Goal: Information Seeking & Learning: Learn about a topic

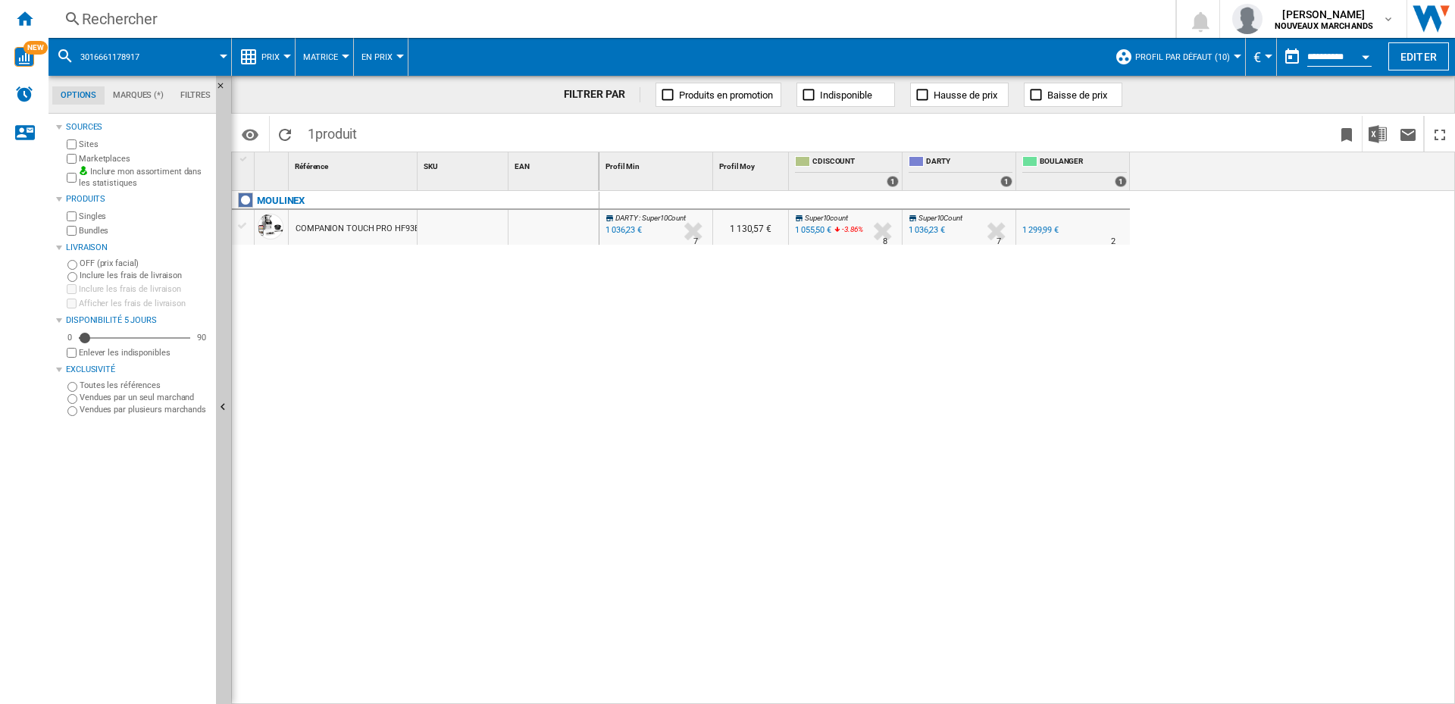
click at [436, 17] on div "Rechercher" at bounding box center [609, 18] width 1054 height 21
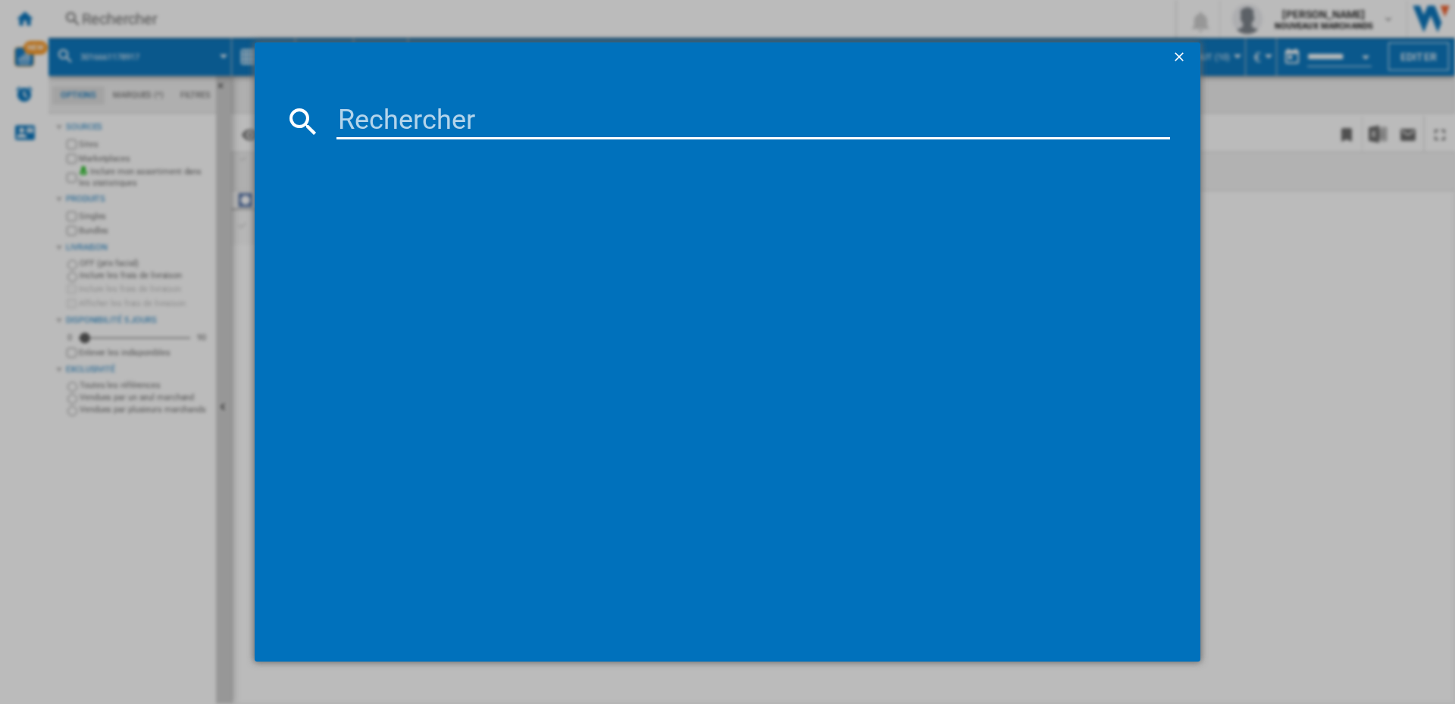
click at [565, 114] on input at bounding box center [754, 121] width 834 height 36
type input "VRT50121VR"
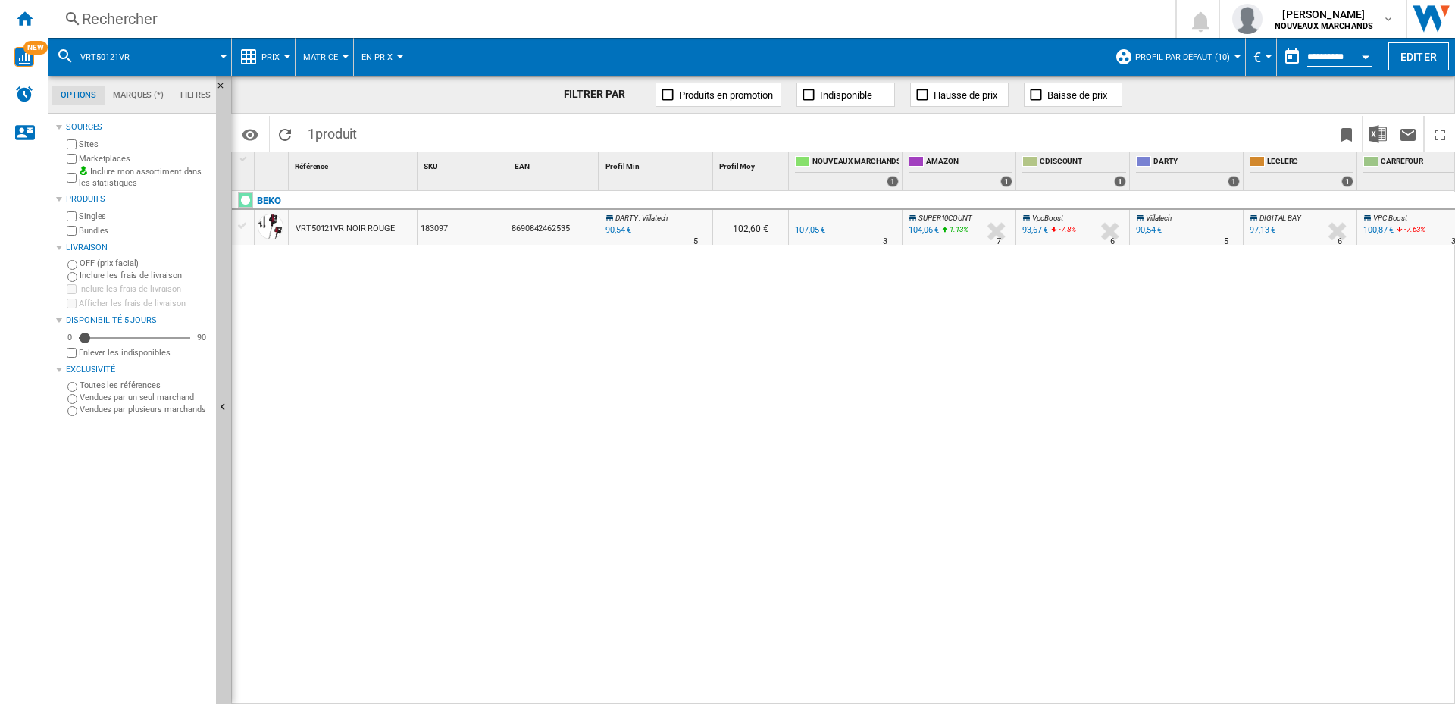
click at [618, 229] on div "90,54 €" at bounding box center [617, 230] width 28 height 15
click at [177, 13] on div "Rechercher" at bounding box center [609, 18] width 1054 height 21
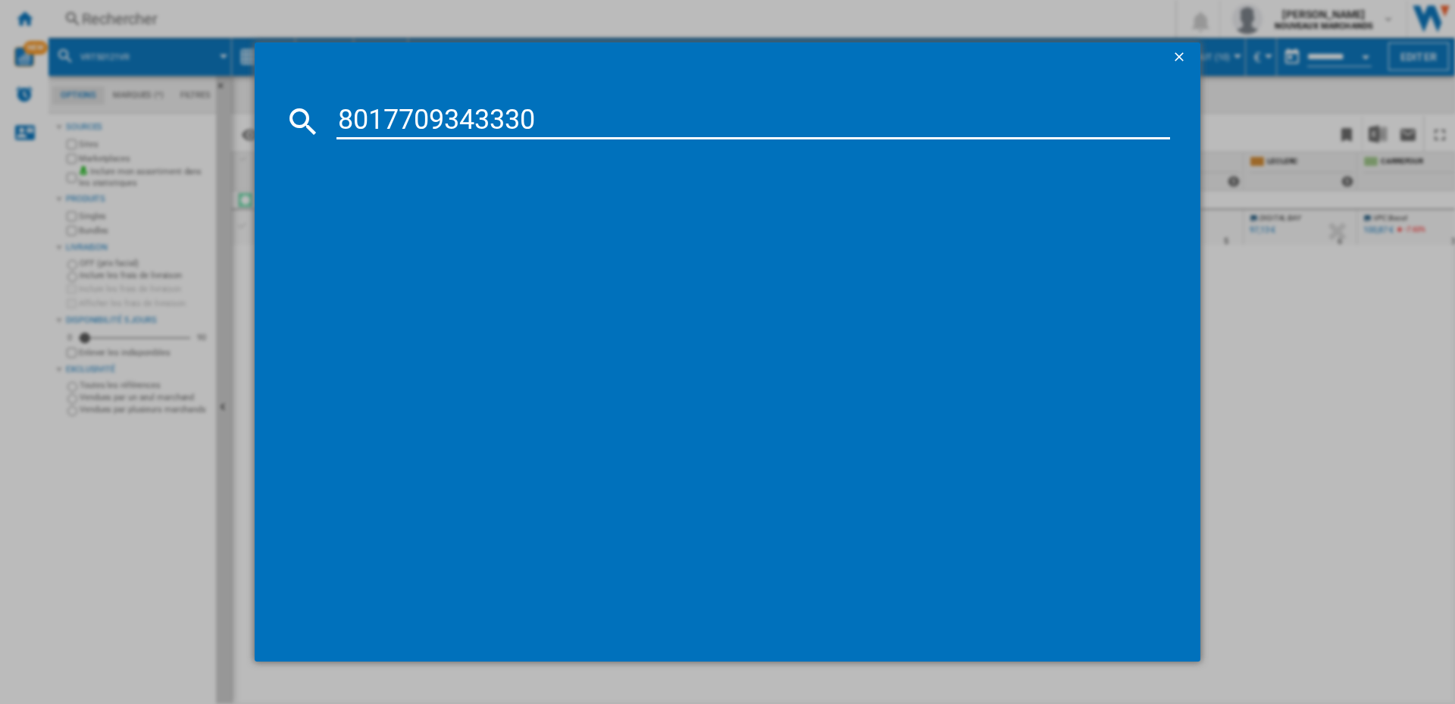
type input "8017709343330"
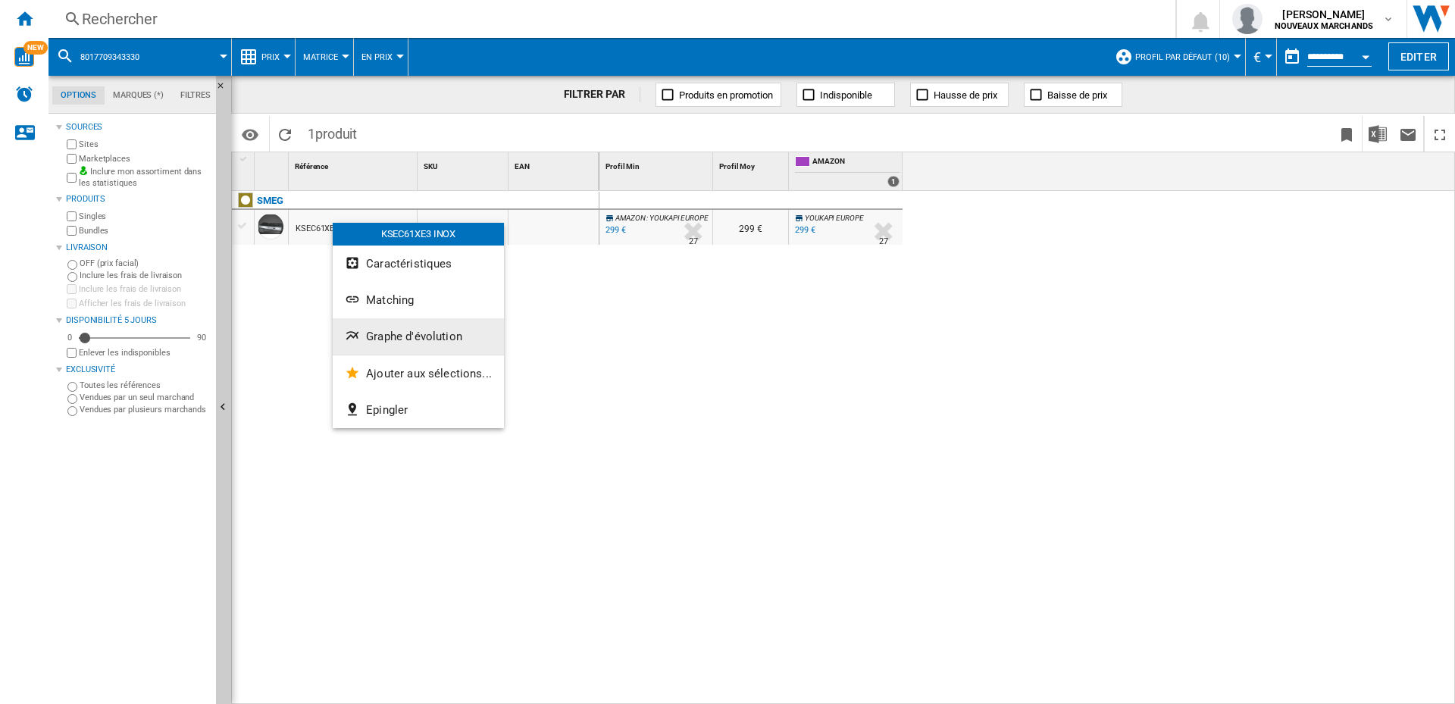
click at [386, 337] on span "Graphe d'évolution" at bounding box center [414, 337] width 96 height 14
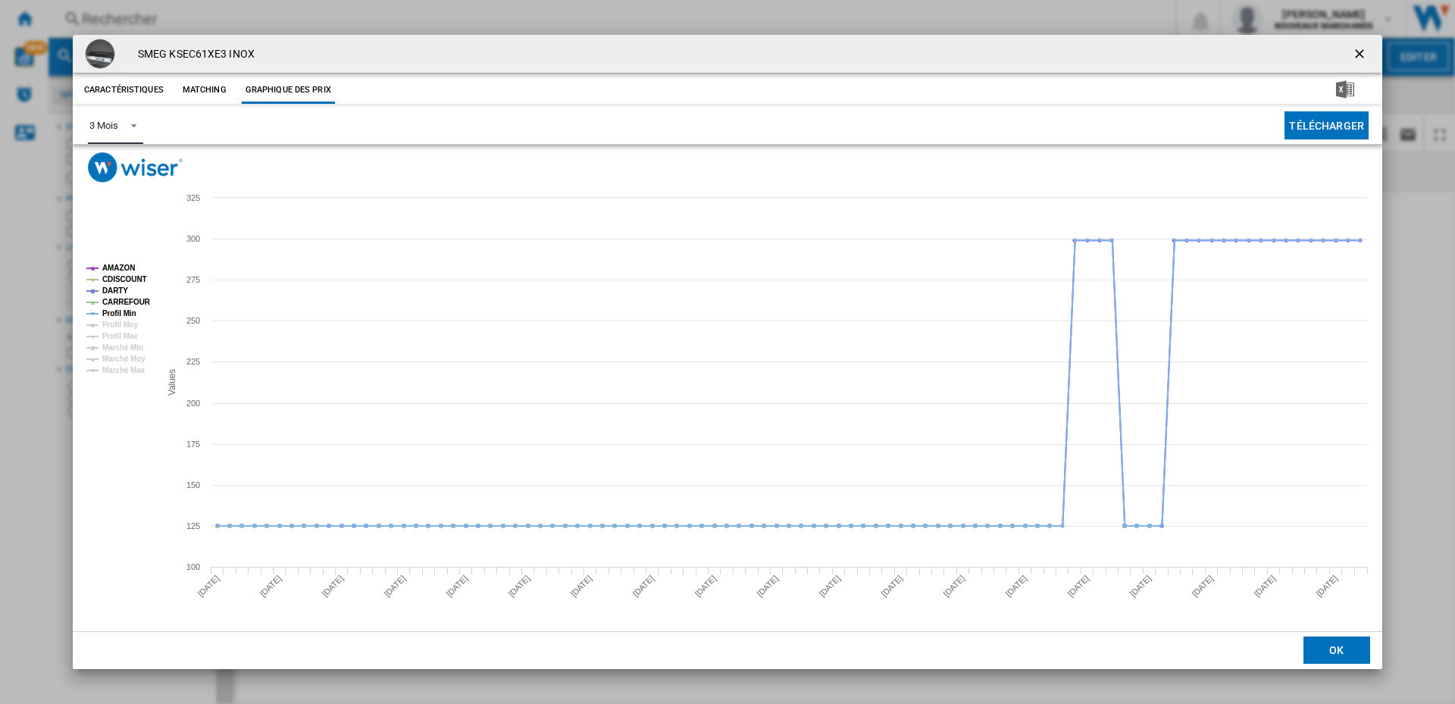
click at [108, 124] on div "3 Mois" at bounding box center [103, 125] width 28 height 11
click at [136, 171] on md-option "6 Mois" at bounding box center [128, 162] width 103 height 36
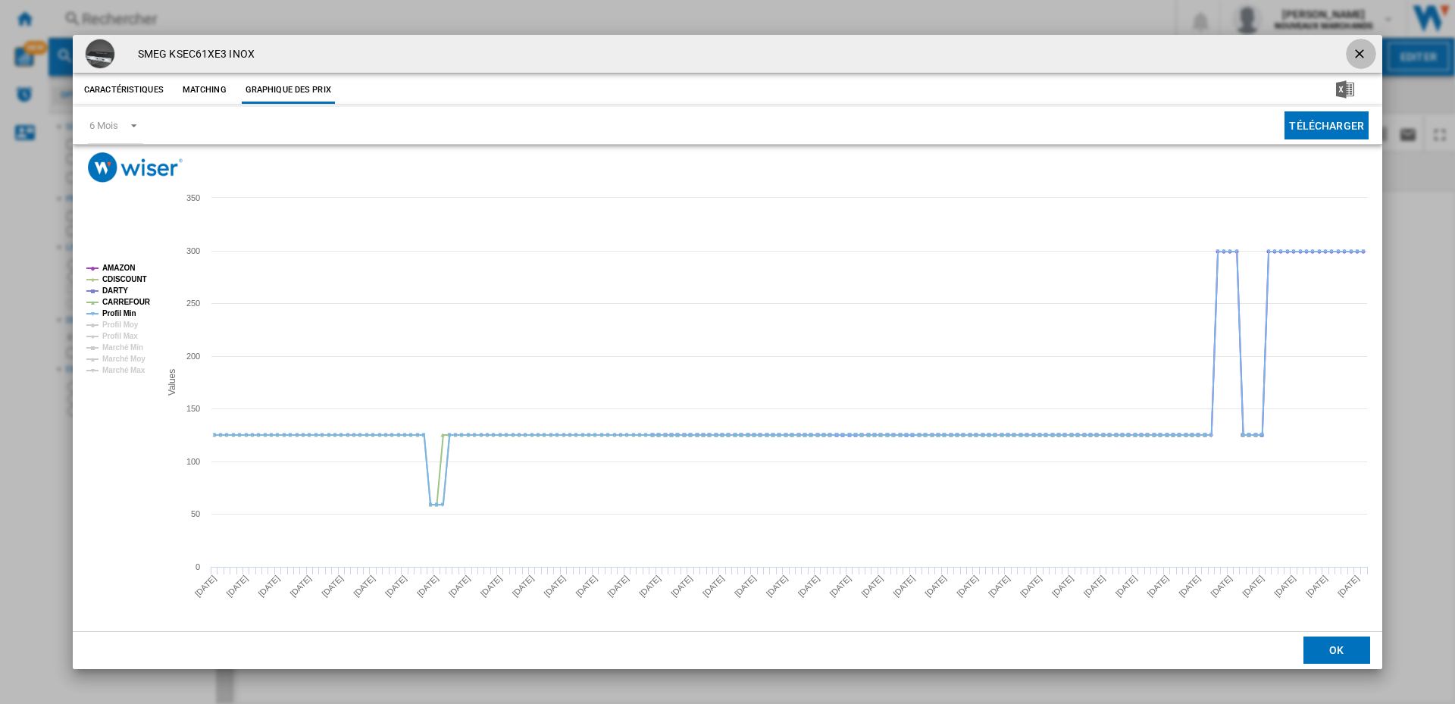
click at [1360, 47] on ng-md-icon "getI18NText('BUTTONS.CLOSE_DIALOG')" at bounding box center [1361, 55] width 18 height 18
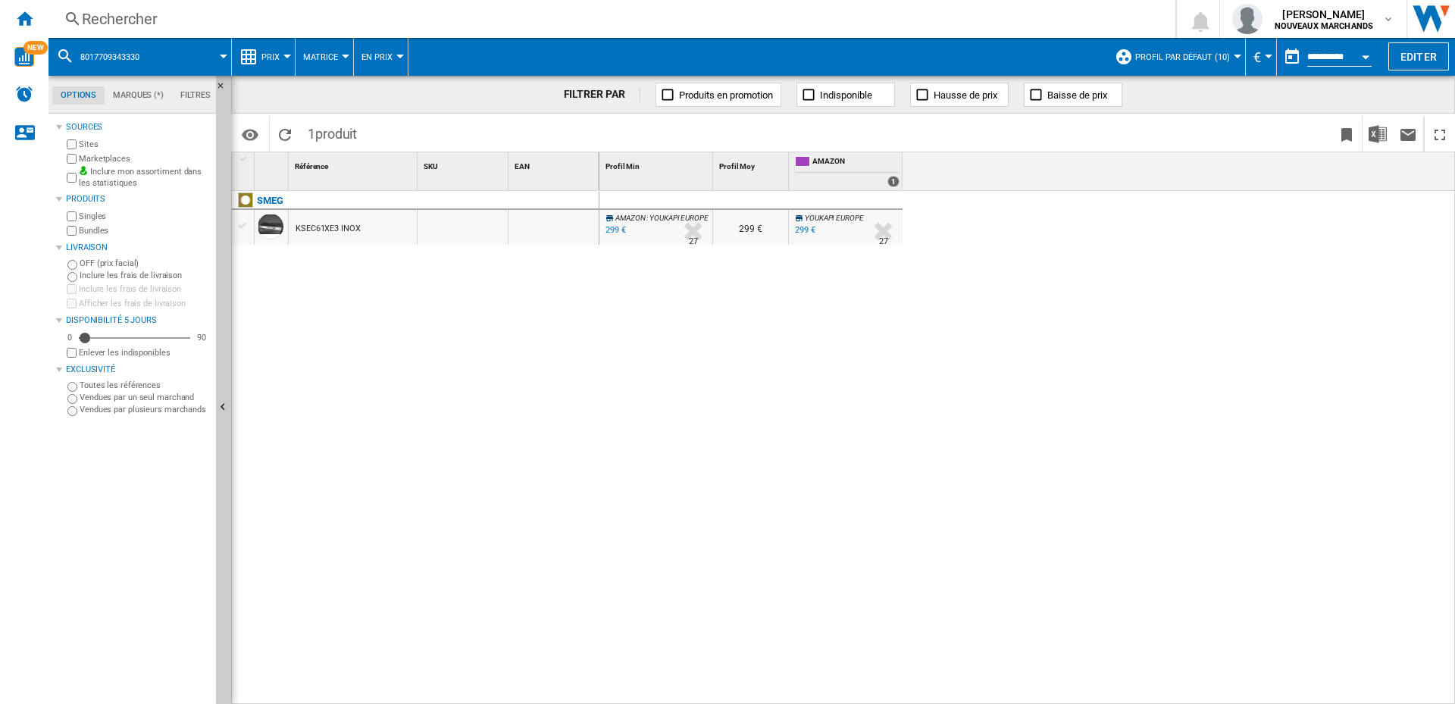
click at [801, 228] on div "299 €" at bounding box center [805, 230] width 20 height 10
